Goal: Transaction & Acquisition: Book appointment/travel/reservation

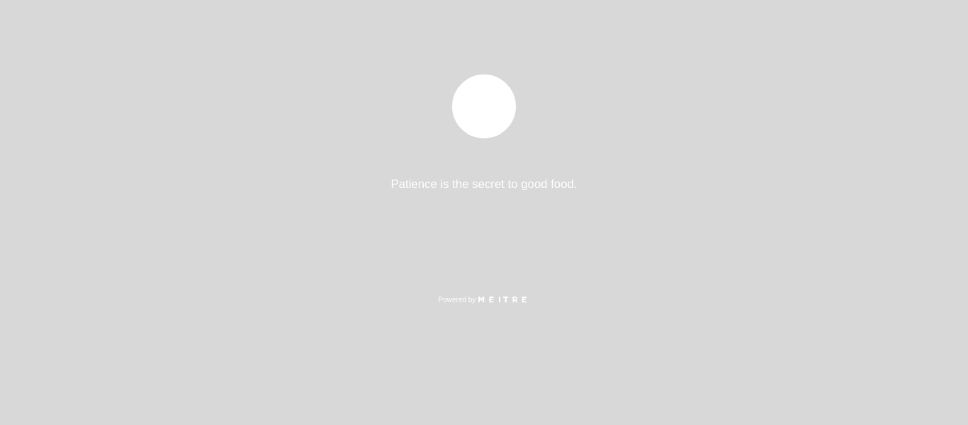
select select "es"
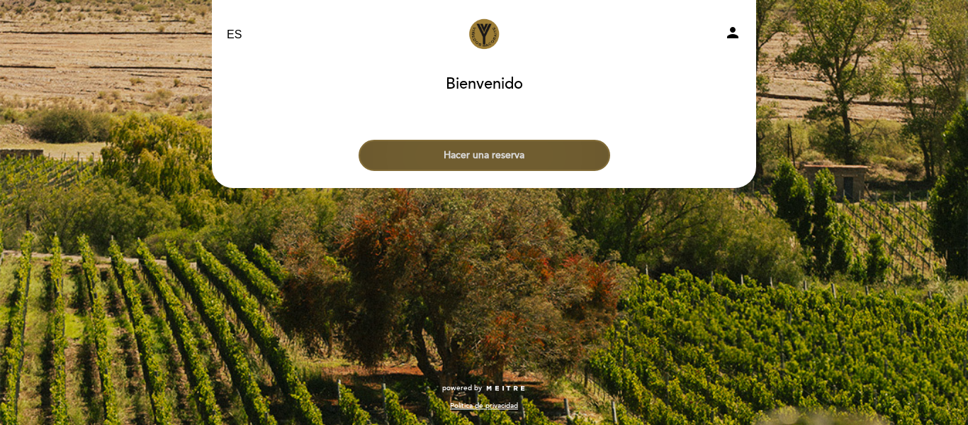
click at [468, 162] on button "Hacer una reserva" at bounding box center [485, 155] width 252 height 31
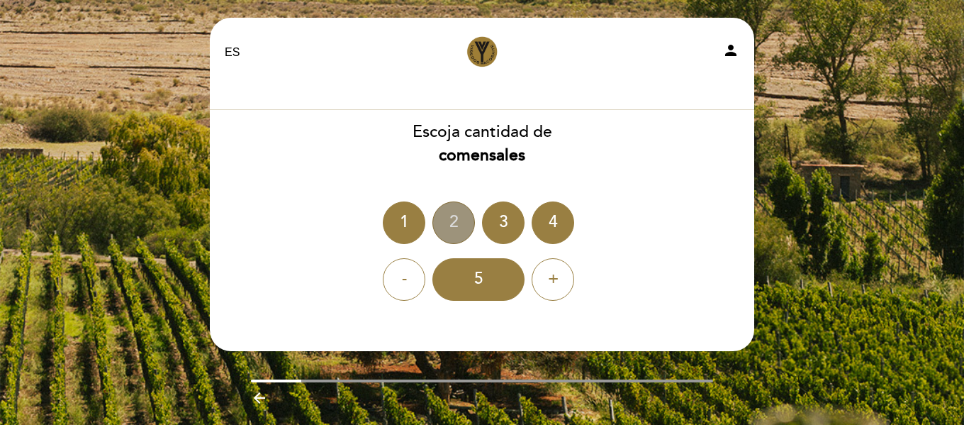
click at [439, 223] on div "2" at bounding box center [453, 222] width 43 height 43
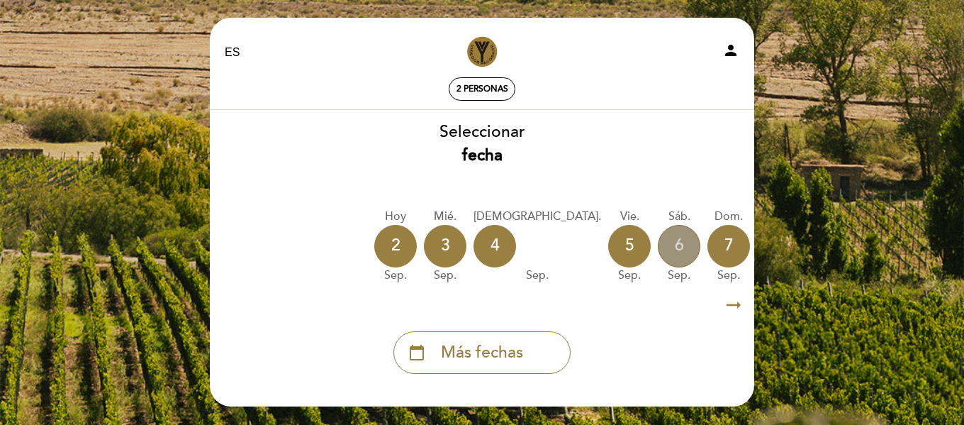
click at [658, 236] on div "6" at bounding box center [679, 246] width 43 height 43
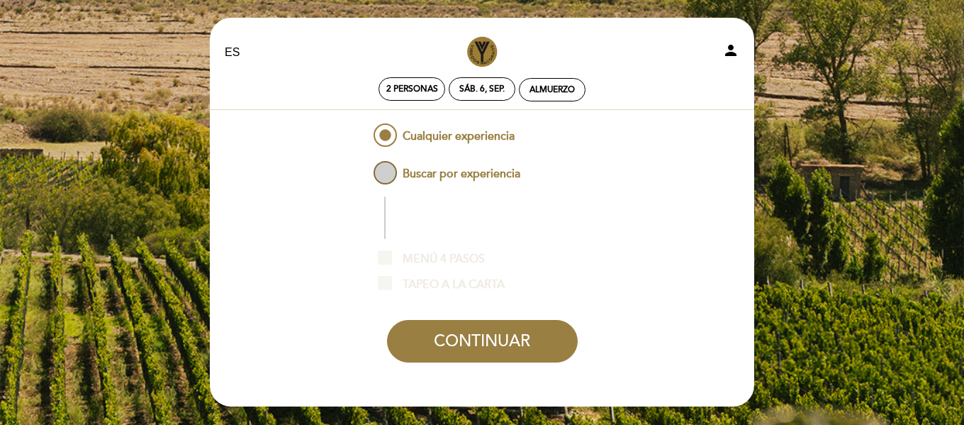
click at [393, 174] on span "Buscar por experiencia" at bounding box center [446, 167] width 150 height 18
click at [366, 167] on input "Buscar por experiencia" at bounding box center [361, 162] width 9 height 9
radio input "false"
radio input "true"
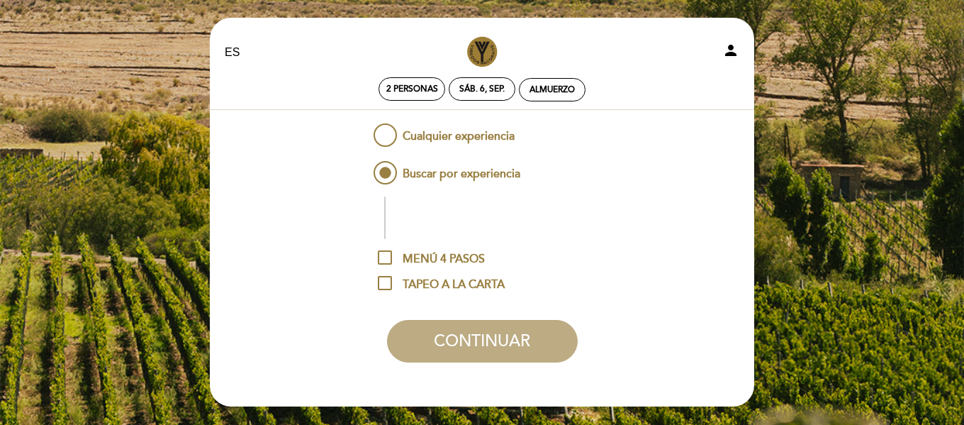
click at [850, 266] on div "EN ES PT Viñedos Yacoraite person 2 personas sáb. 6, sep. [GEOGRAPHIC_DATA] [GE…" at bounding box center [482, 261] width 964 height 522
click at [428, 257] on span "MENÚ 4 PASOS" at bounding box center [431, 259] width 107 height 18
click at [387, 257] on input "MENÚ 4 PASOS" at bounding box center [382, 254] width 9 height 9
checkbox input "true"
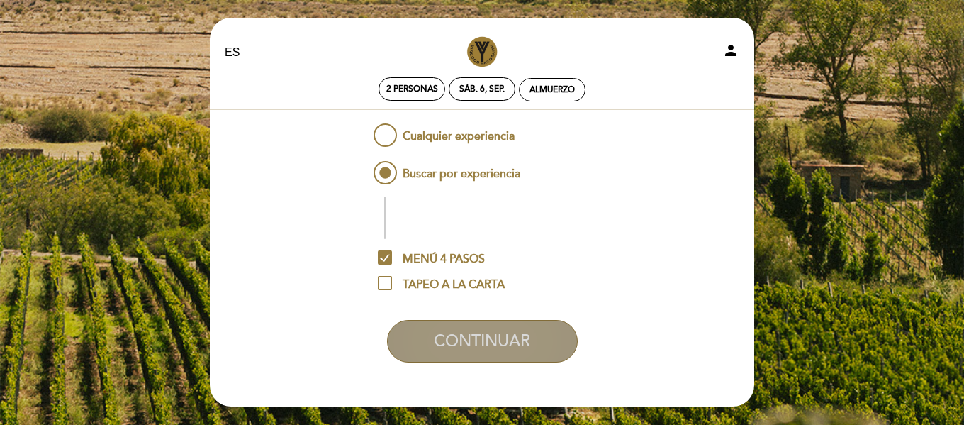
click at [500, 347] on button "CONTINUAR" at bounding box center [482, 341] width 191 height 43
